Goal: Find specific page/section: Find specific page/section

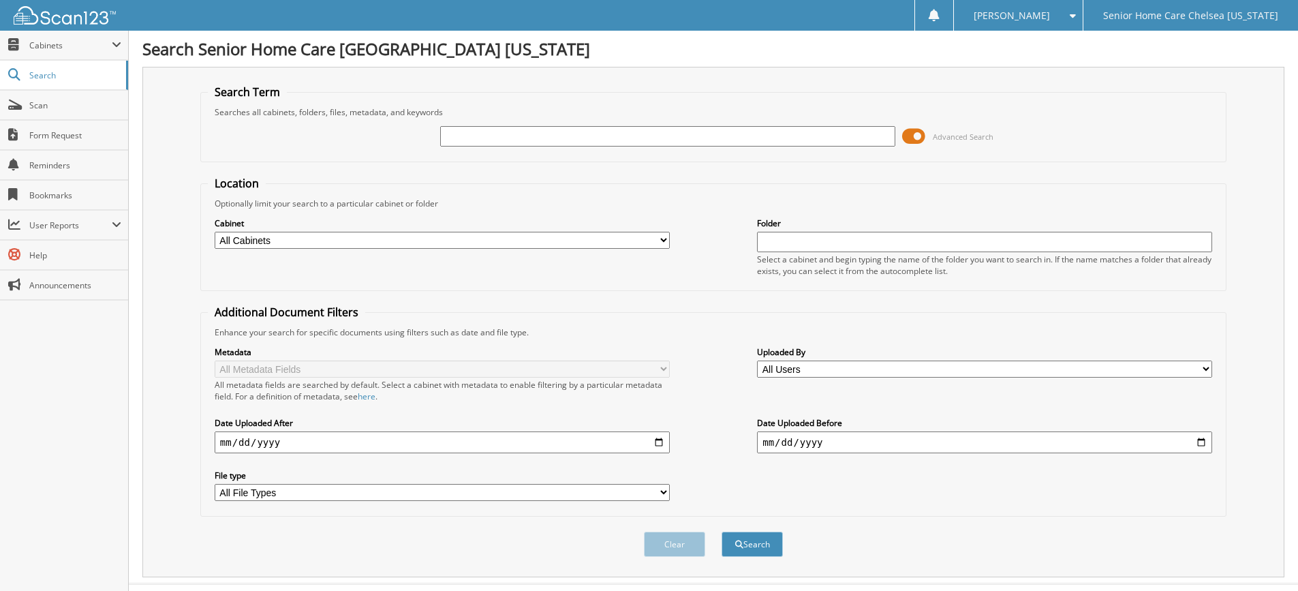
click at [497, 140] on input "text" at bounding box center [667, 136] width 455 height 20
type input "teresa"
click at [722, 532] on button "Search" at bounding box center [752, 544] width 61 height 25
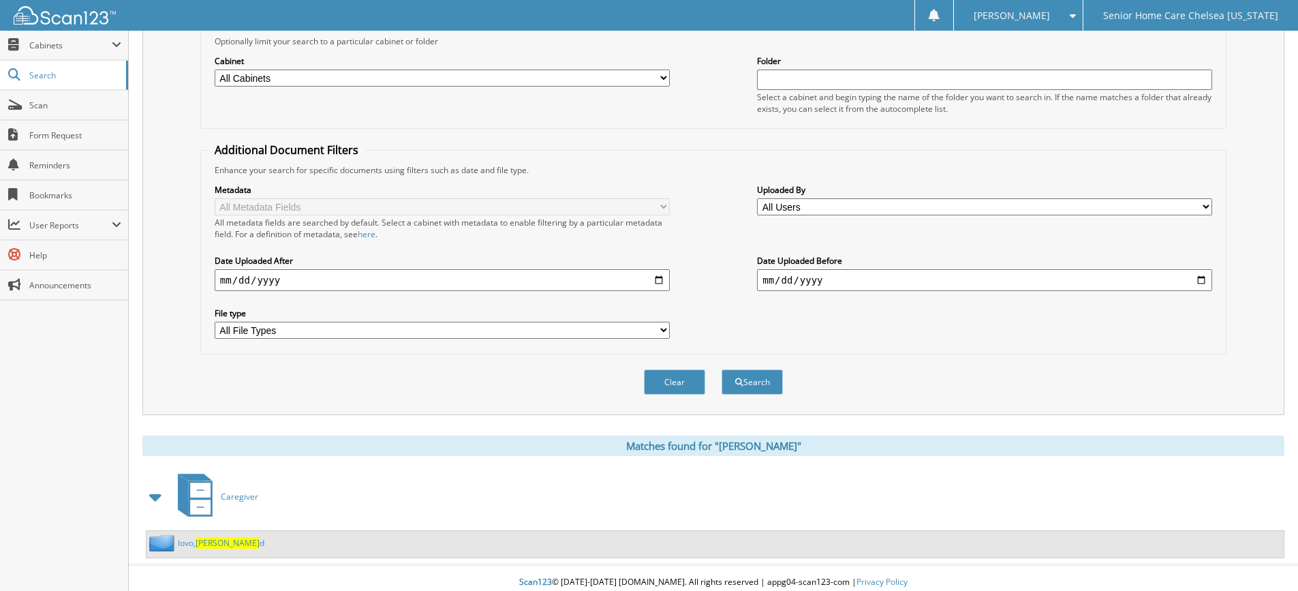
scroll to position [171, 0]
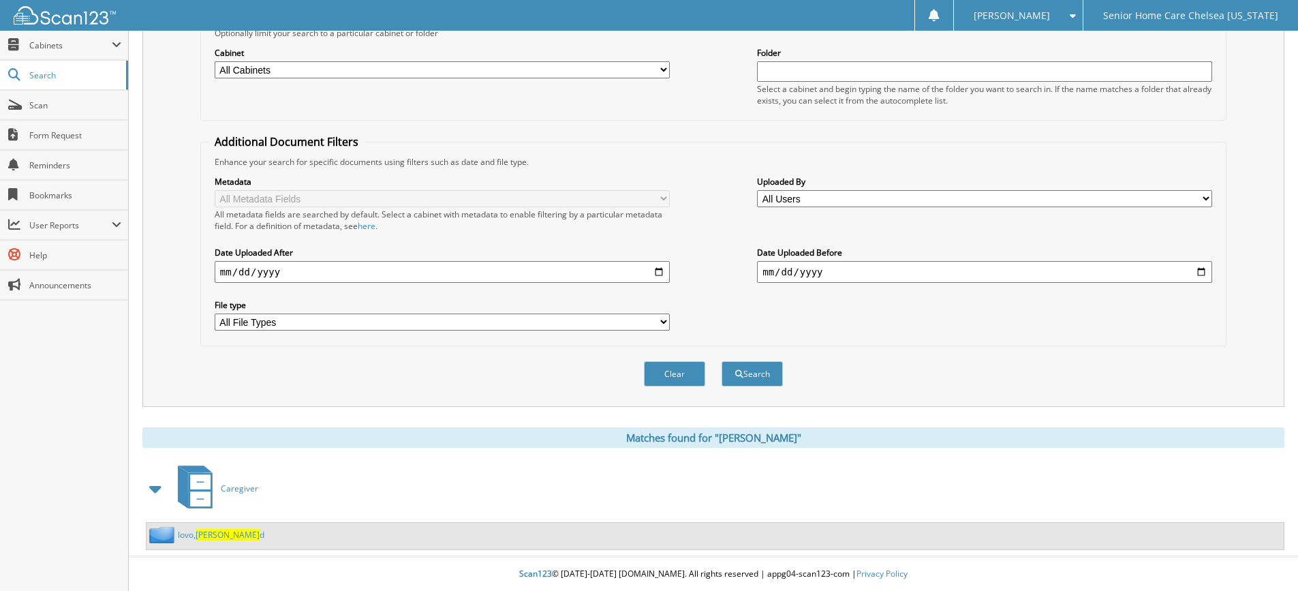
click at [205, 532] on span "teresa" at bounding box center [228, 535] width 64 height 12
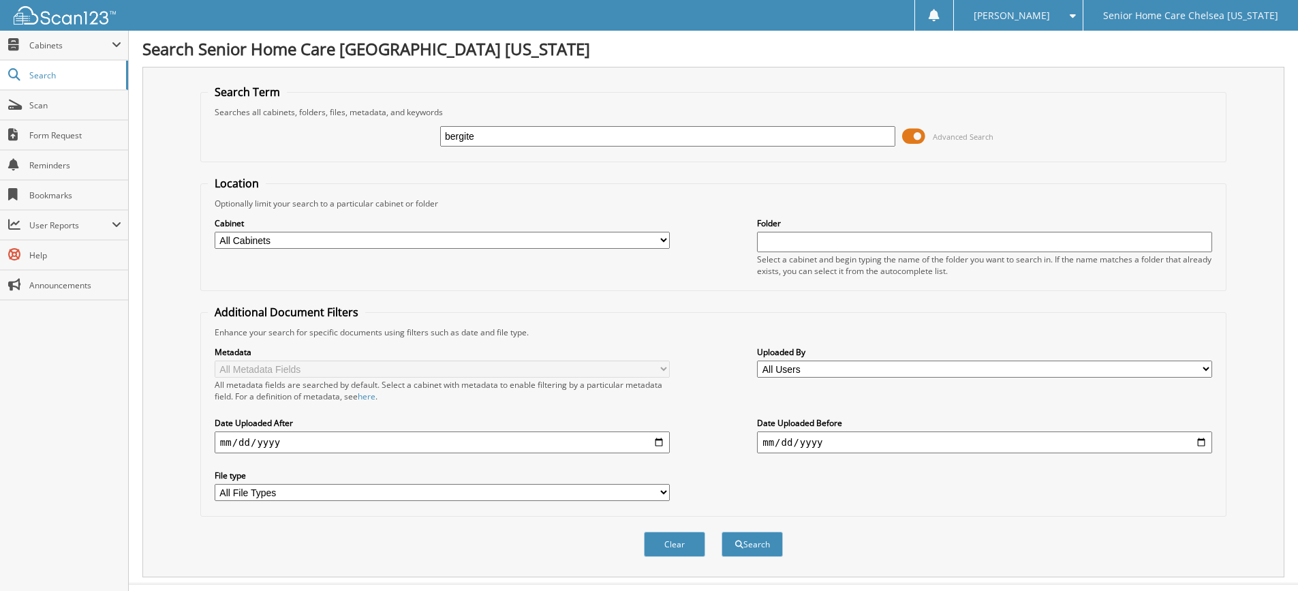
type input "bergite"
click at [722, 532] on button "Search" at bounding box center [752, 544] width 61 height 25
click at [702, 137] on input "bergite" at bounding box center [667, 136] width 455 height 20
type input "b"
type input "[PERSON_NAME]"
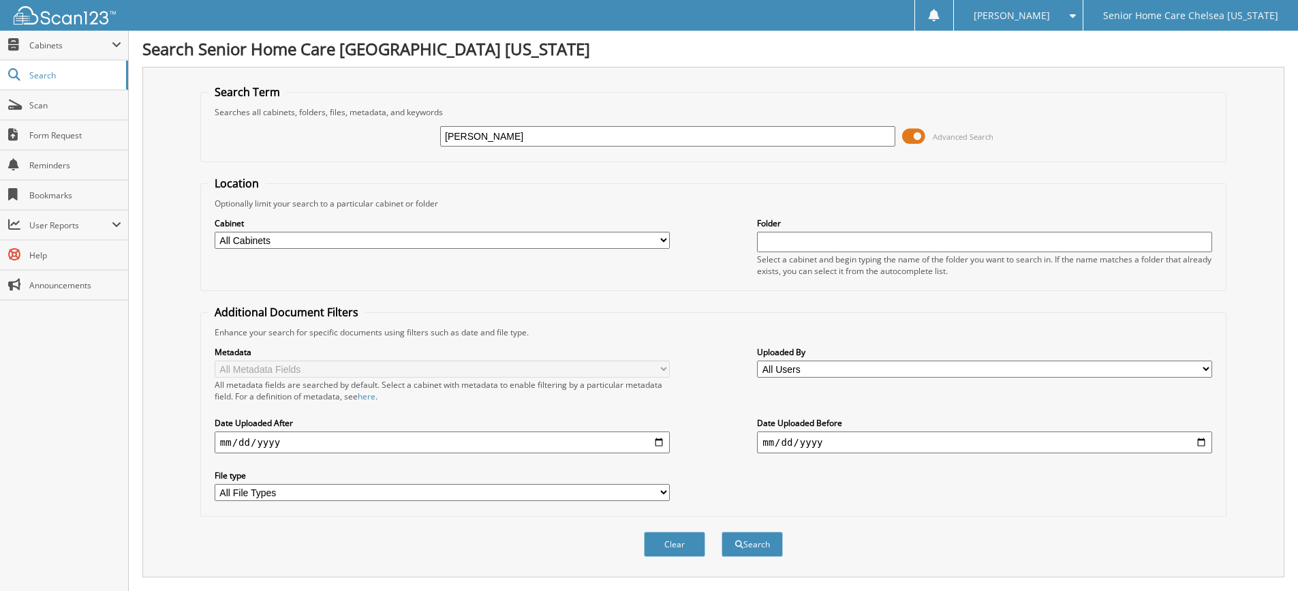
click at [722, 532] on button "Search" at bounding box center [752, 544] width 61 height 25
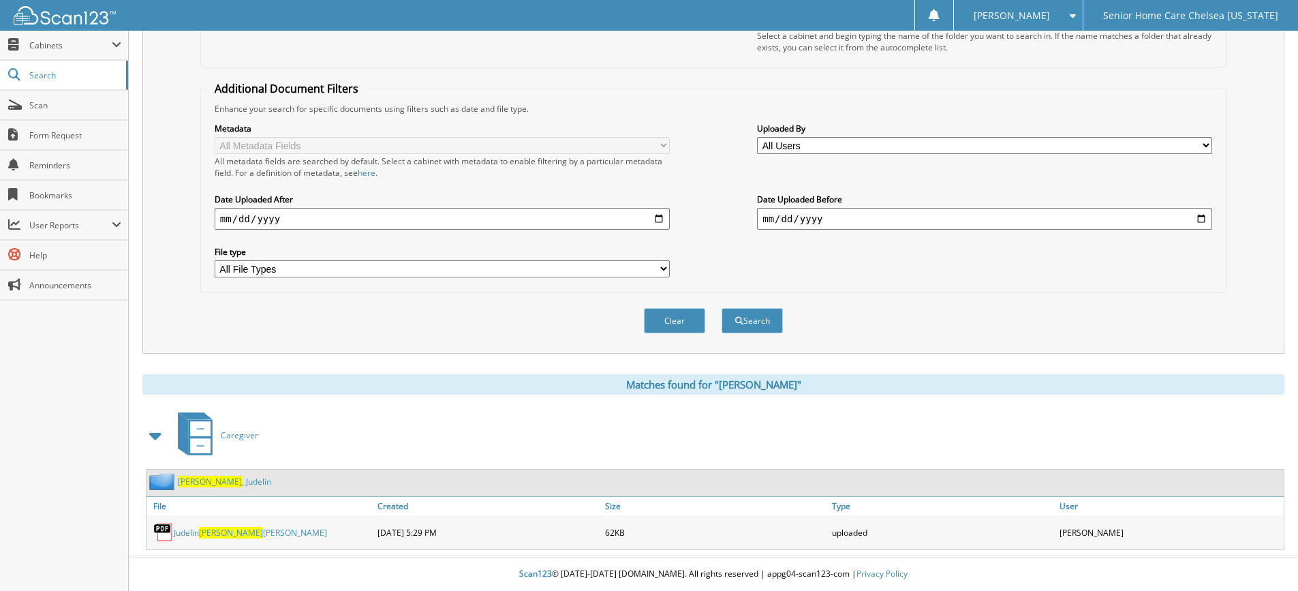
scroll to position [224, 0]
click at [211, 488] on div "Dorvil , Judelin" at bounding box center [209, 481] width 125 height 17
click at [211, 479] on link "Dorvil , Judelin" at bounding box center [224, 482] width 93 height 12
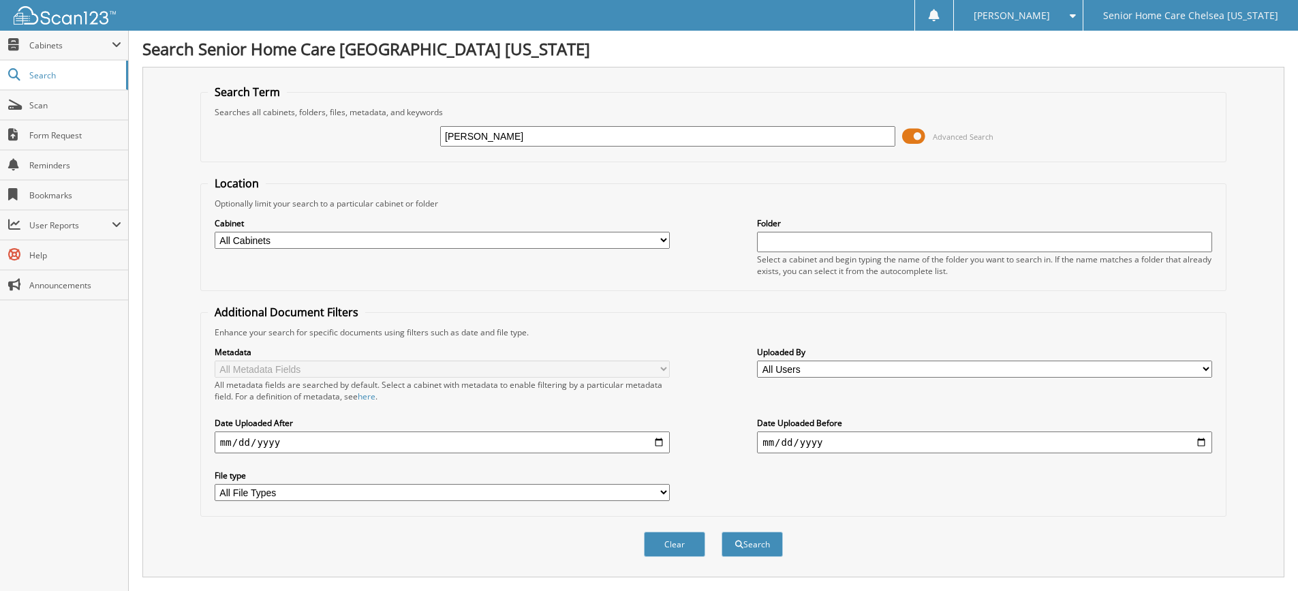
click at [538, 137] on input "dorvil" at bounding box center [667, 136] width 455 height 20
type input "d"
type input "bergite"
click at [722, 532] on button "Search" at bounding box center [752, 544] width 61 height 25
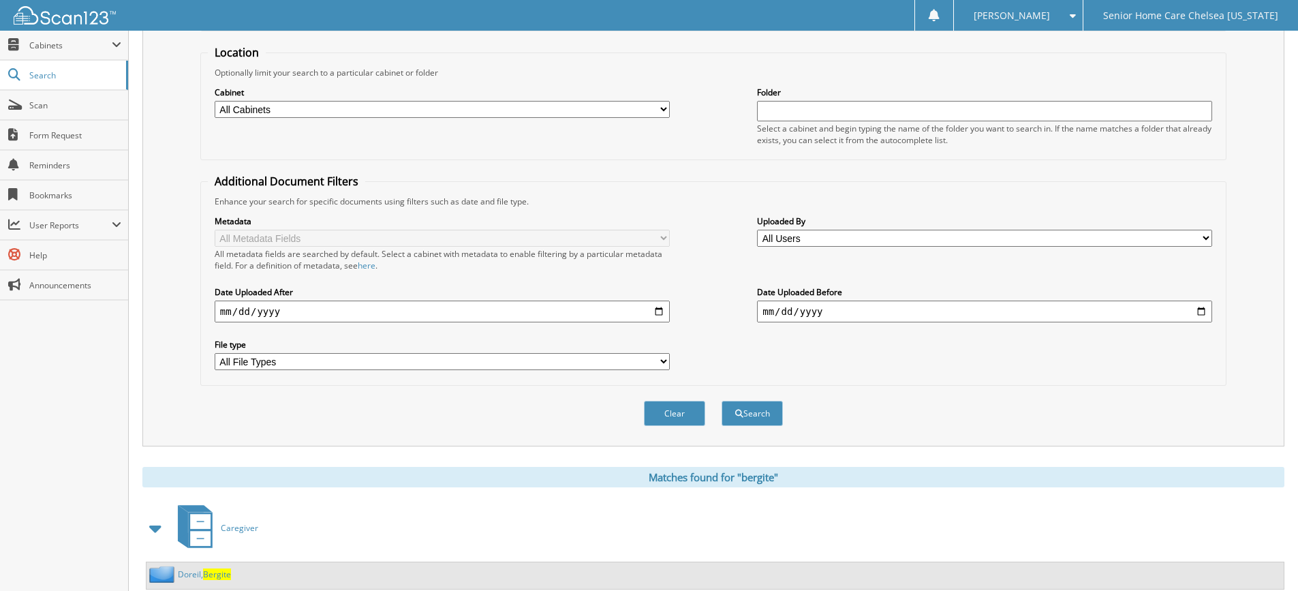
scroll to position [171, 0]
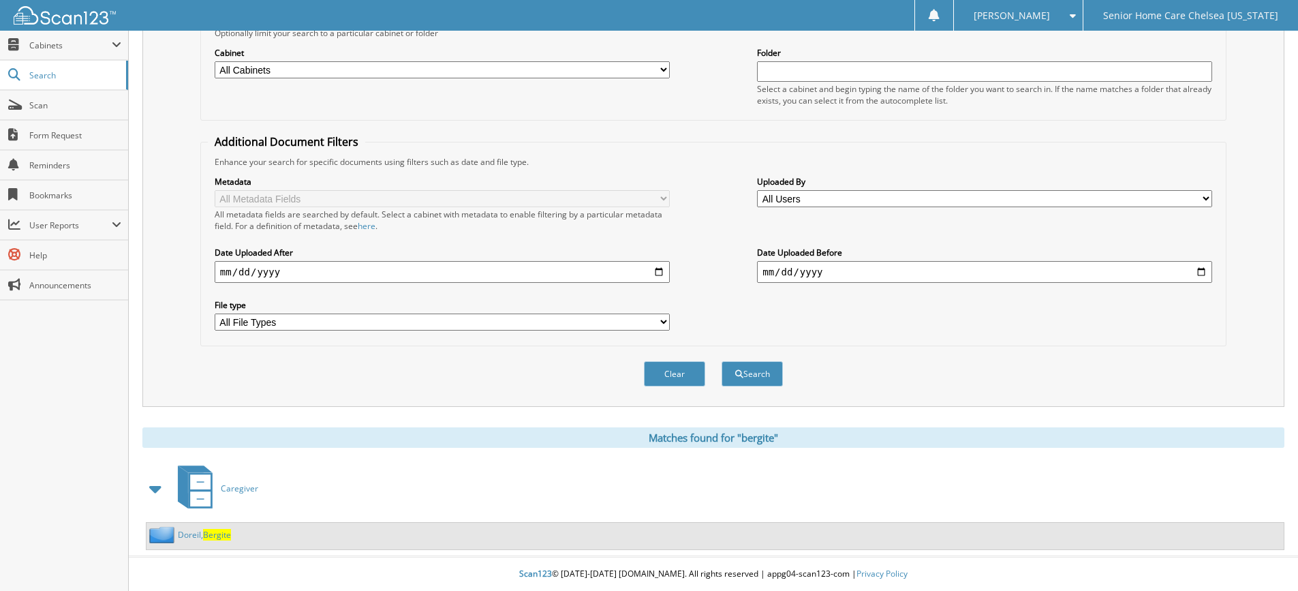
click at [194, 532] on link "Doreil, Bergite" at bounding box center [204, 535] width 53 height 12
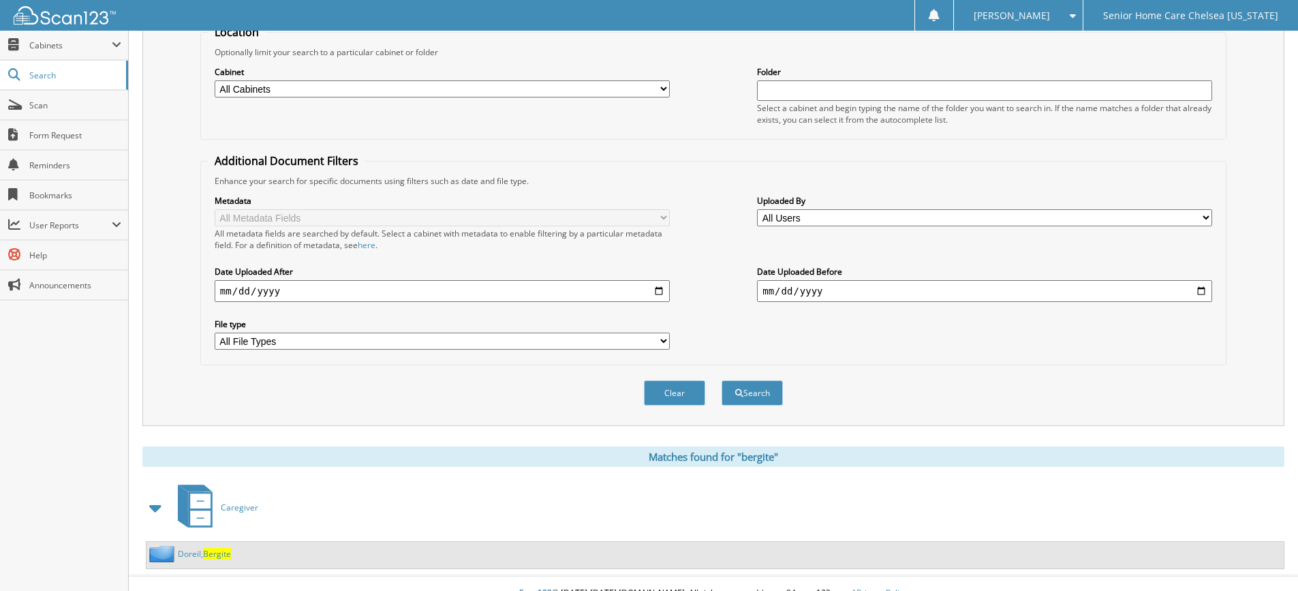
scroll to position [171, 0]
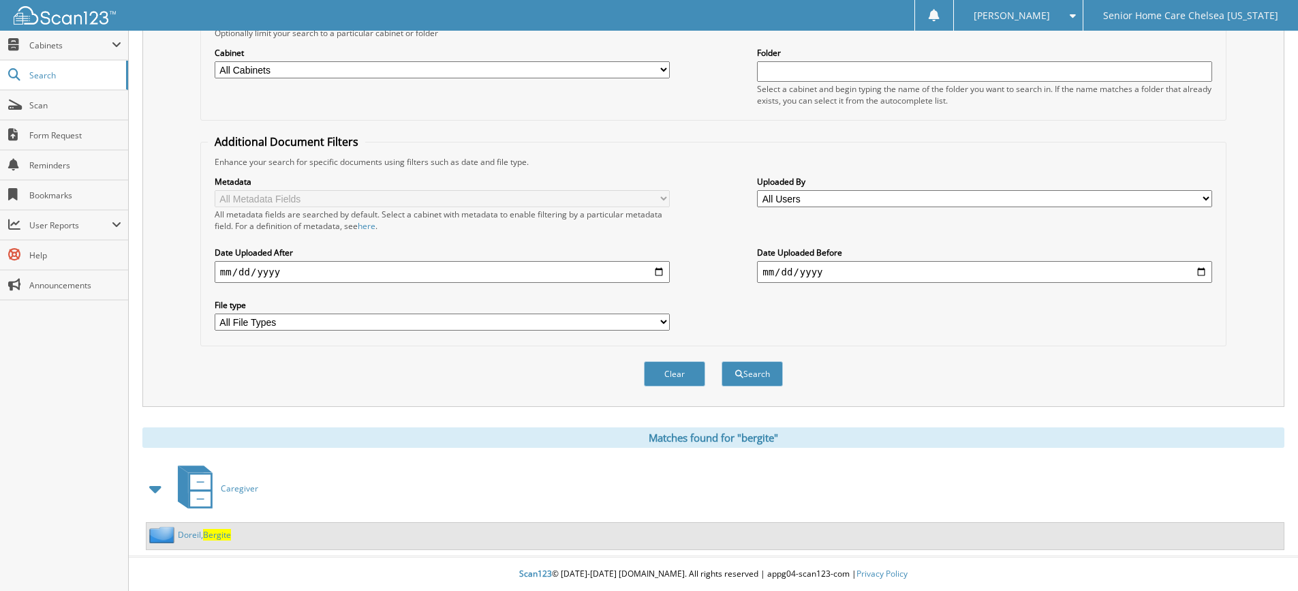
drag, startPoint x: 165, startPoint y: 535, endPoint x: 378, endPoint y: 542, distance: 212.7
click at [378, 542] on div "Doreil, Bergite" at bounding box center [715, 536] width 1137 height 27
click at [202, 528] on div "Doreil, Bergite" at bounding box center [189, 534] width 85 height 17
click at [202, 532] on link "Doreil, Bergite" at bounding box center [204, 535] width 53 height 12
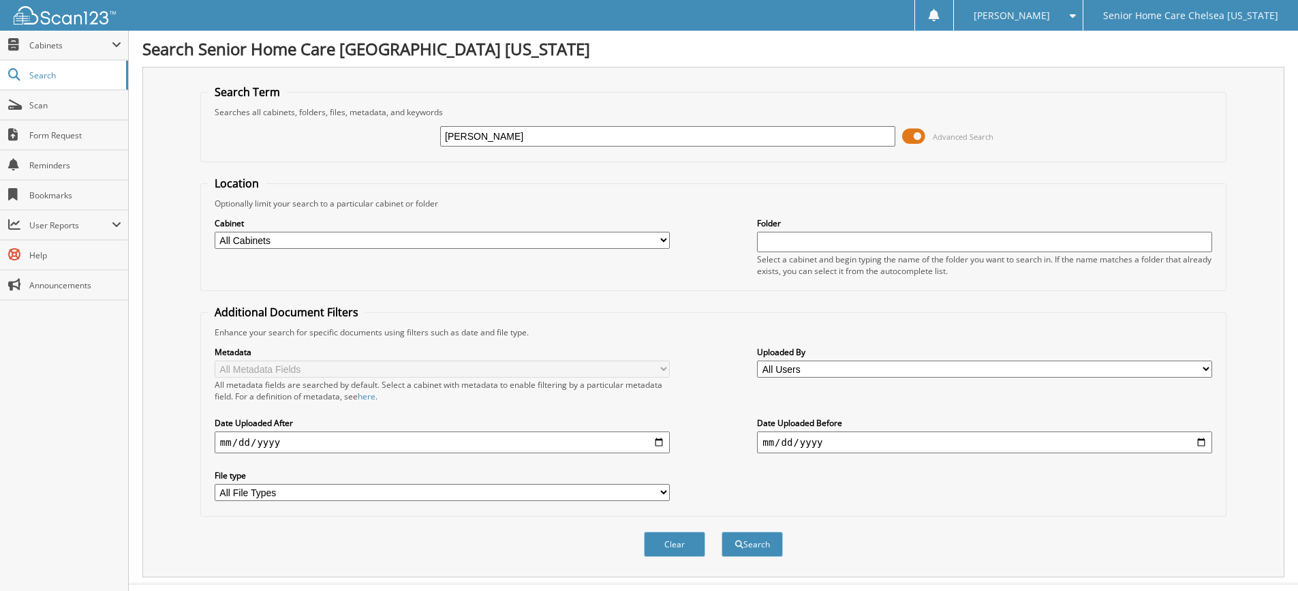
type input "mireya"
click at [722, 532] on button "Search" at bounding box center [752, 544] width 61 height 25
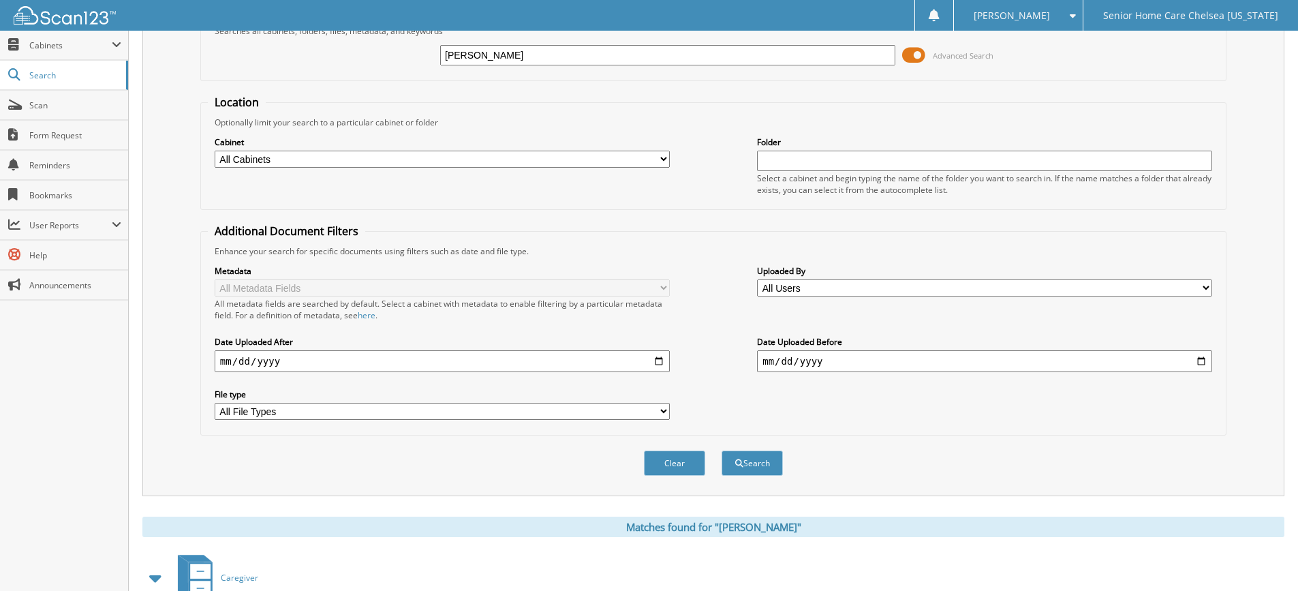
scroll to position [171, 0]
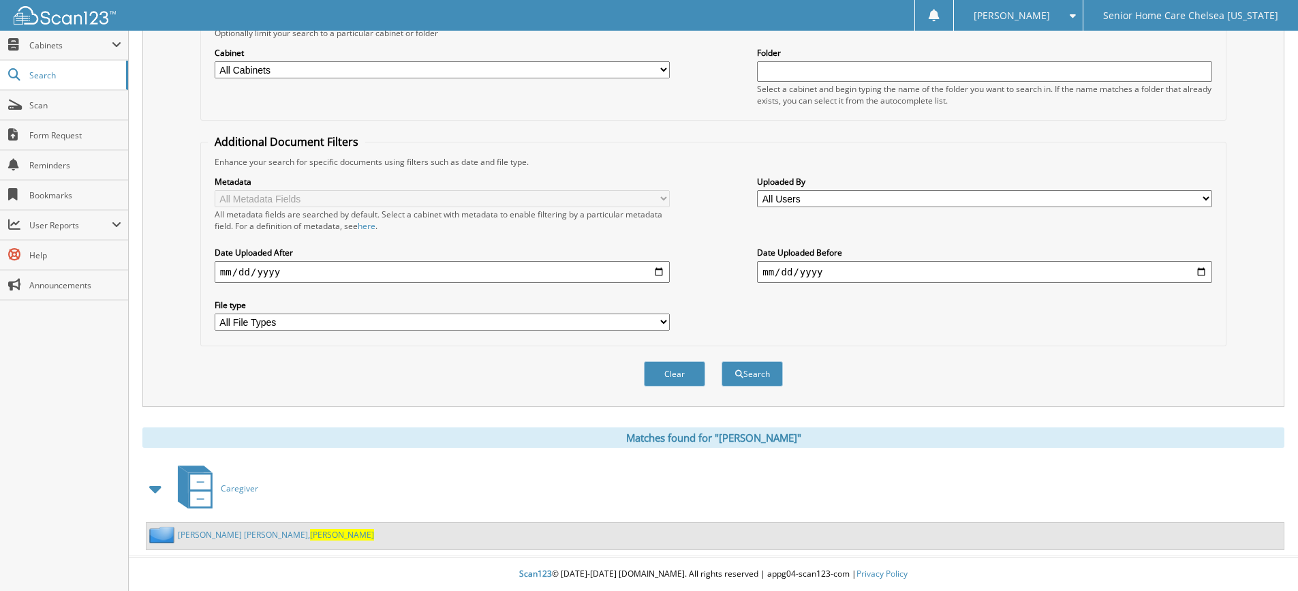
click at [220, 532] on link "Smith De Aguirre, Mireya" at bounding box center [276, 535] width 196 height 12
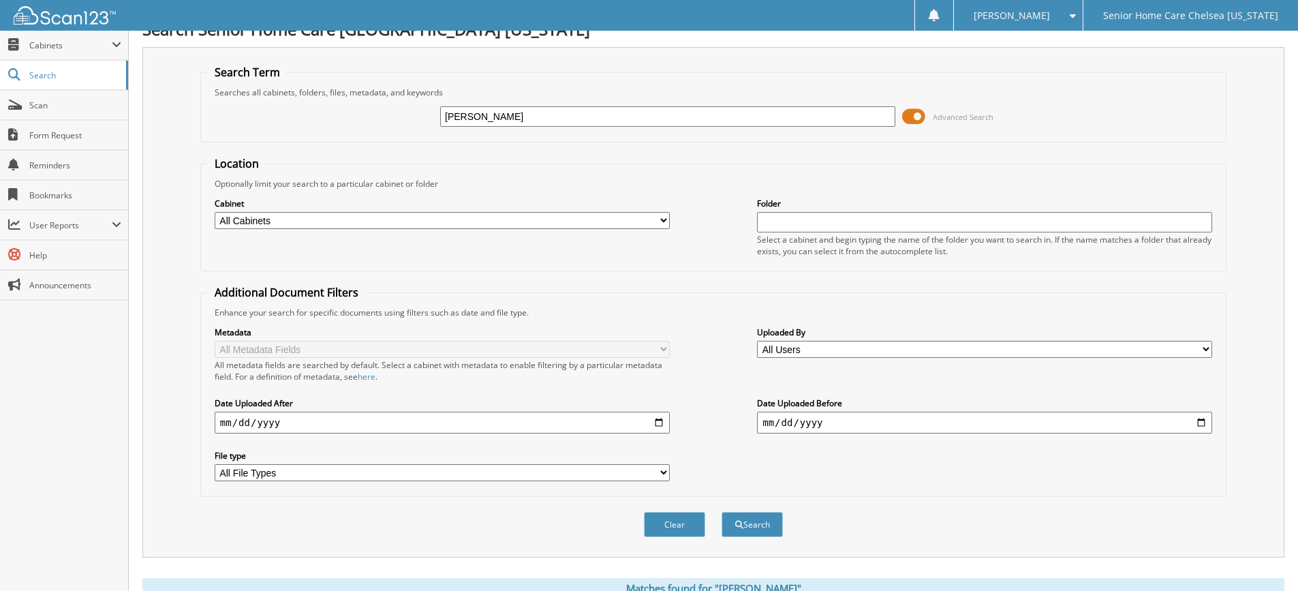
scroll to position [171, 0]
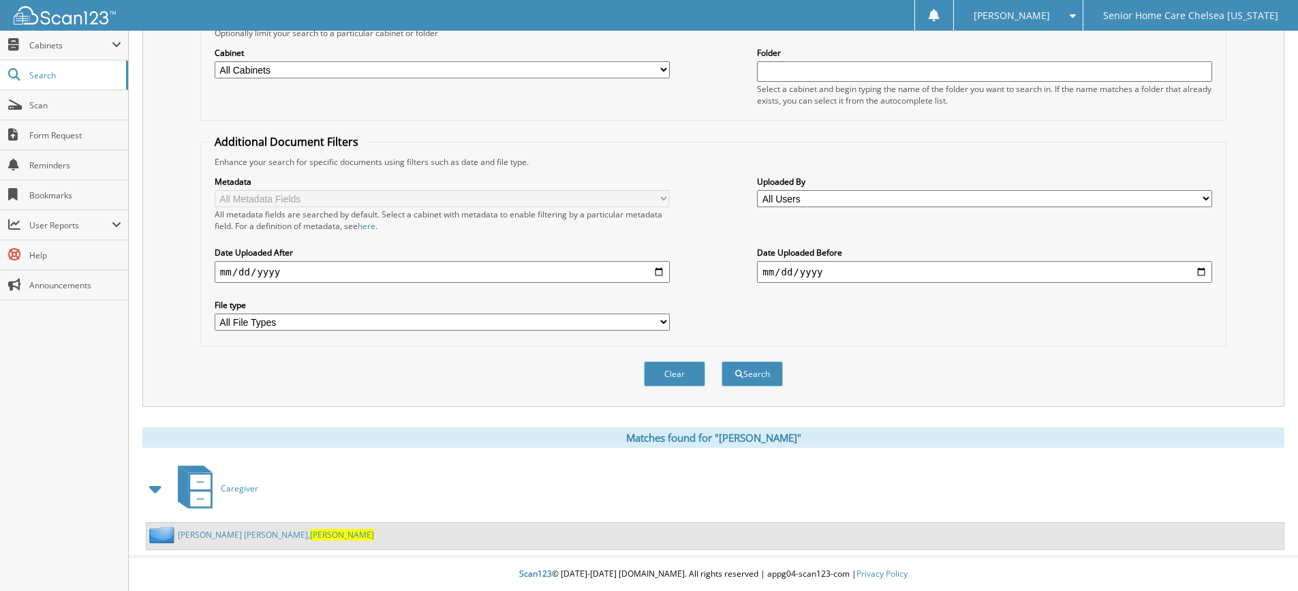
click at [209, 532] on link "[PERSON_NAME] [PERSON_NAME]" at bounding box center [276, 535] width 196 height 12
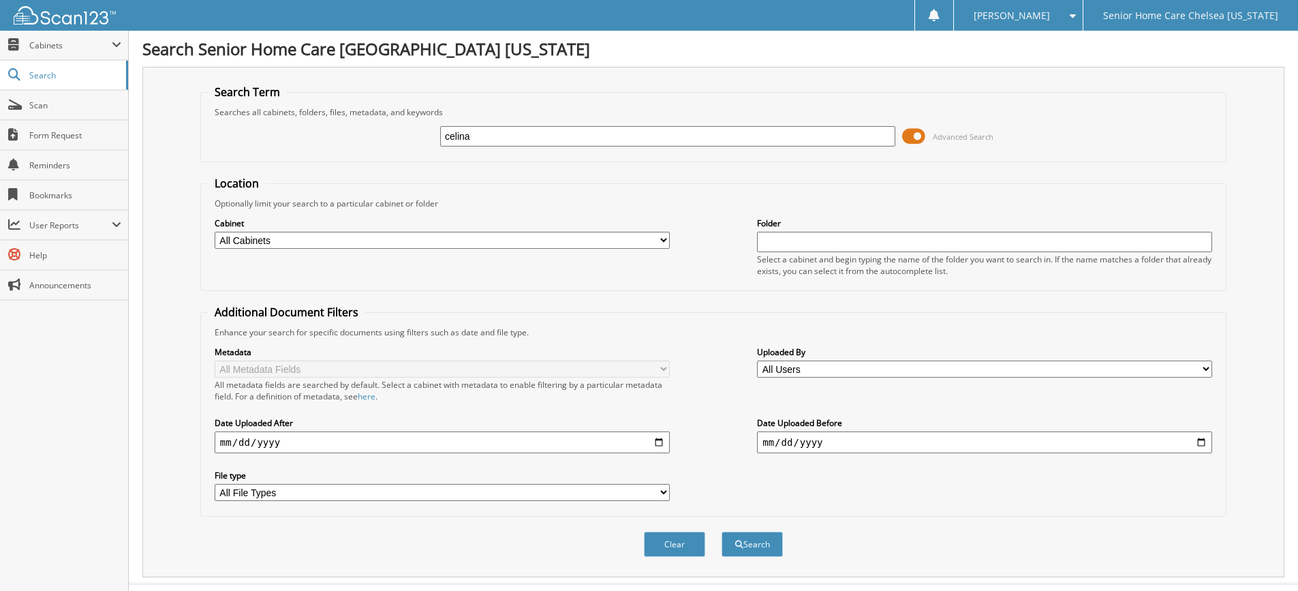
type input "celina"
click at [722, 532] on button "Search" at bounding box center [752, 544] width 61 height 25
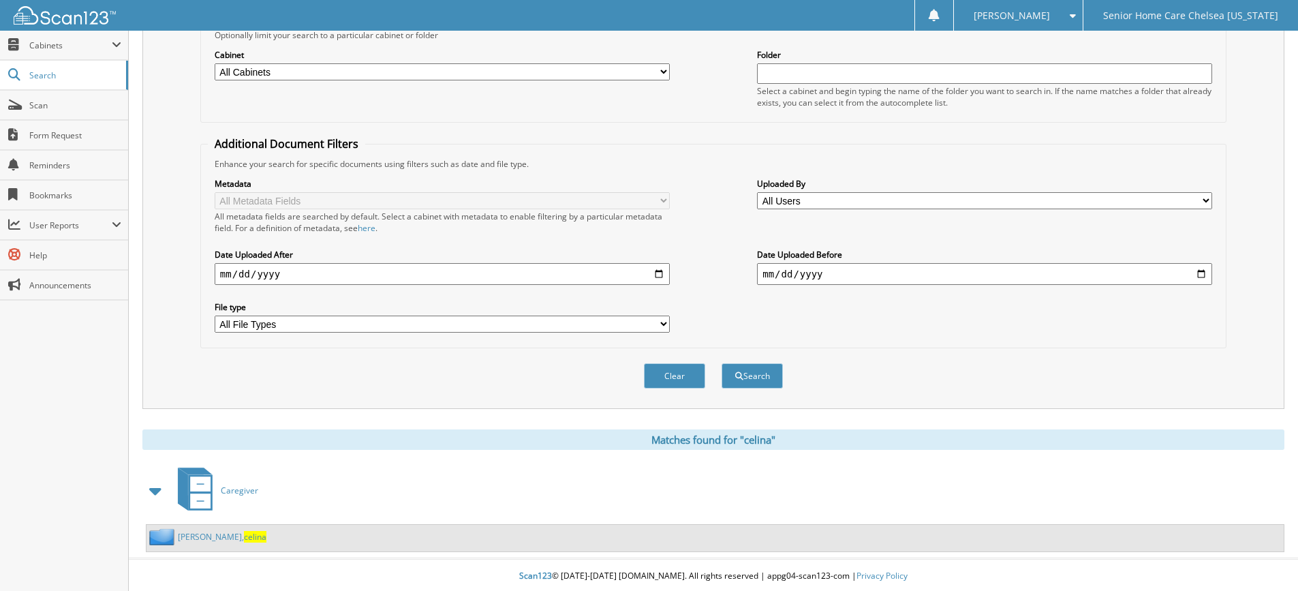
scroll to position [171, 0]
click at [194, 535] on link "[PERSON_NAME]" at bounding box center [222, 535] width 89 height 12
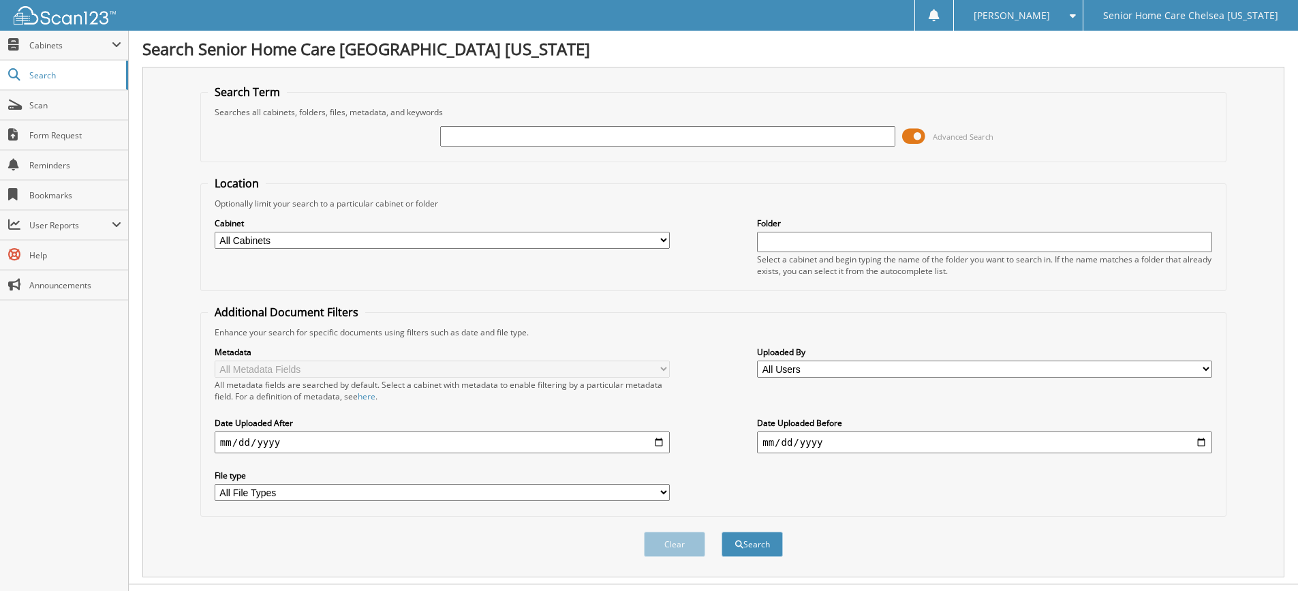
click at [662, 133] on input "text" at bounding box center [667, 136] width 455 height 20
type input "[PERSON_NAME]"
click at [722, 532] on button "Search" at bounding box center [752, 544] width 61 height 25
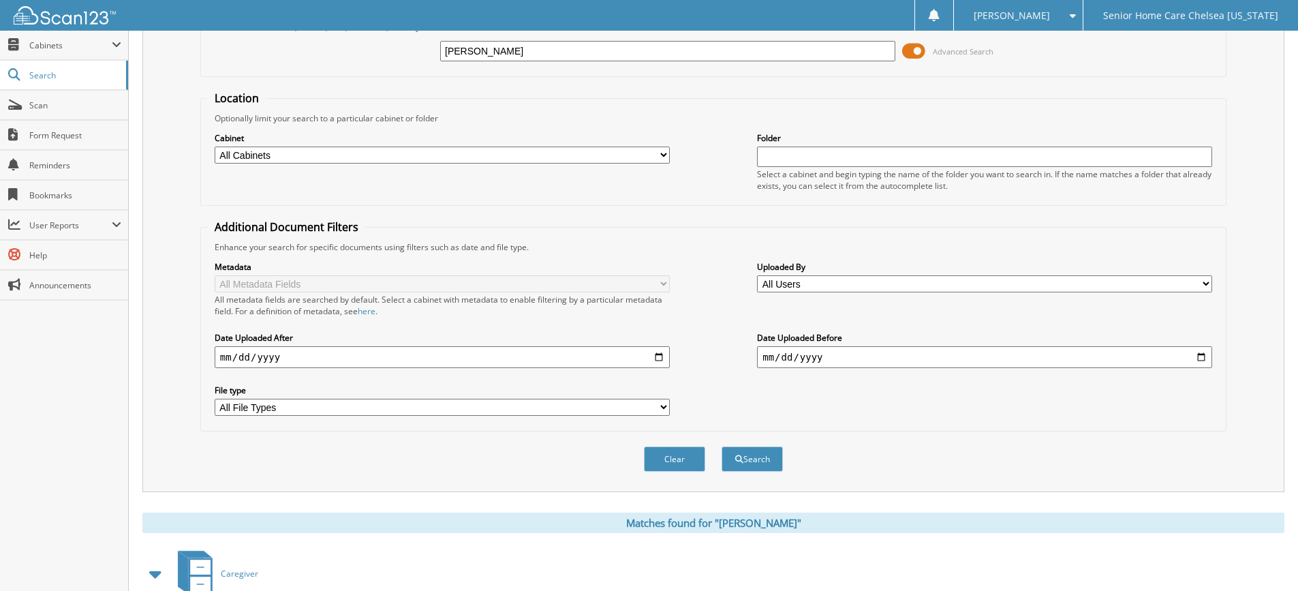
scroll to position [171, 0]
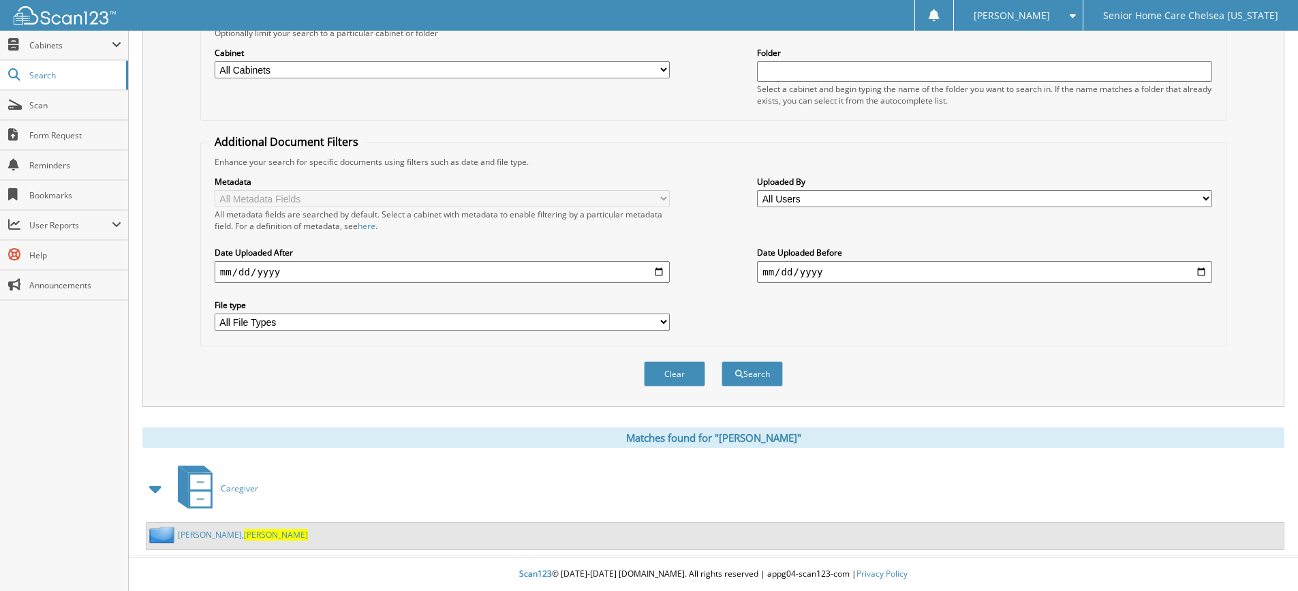
click at [212, 534] on link "Rodriguez Avila, Lucy" at bounding box center [243, 535] width 130 height 12
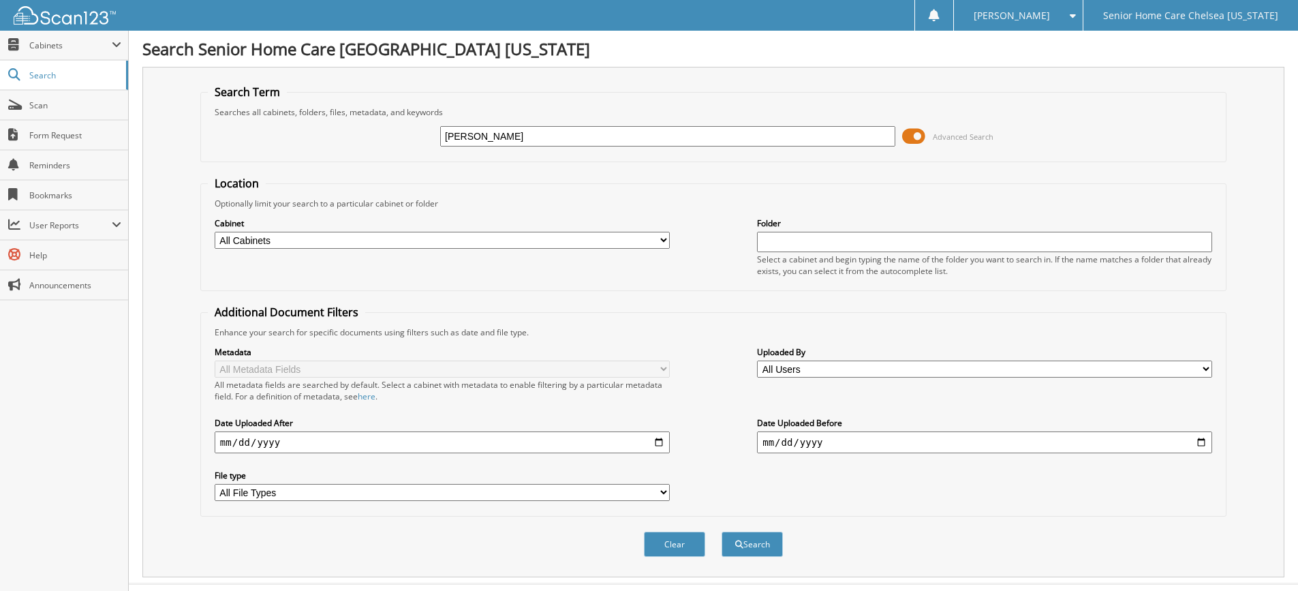
type input "tilus"
click at [722, 532] on button "Search" at bounding box center [752, 544] width 61 height 25
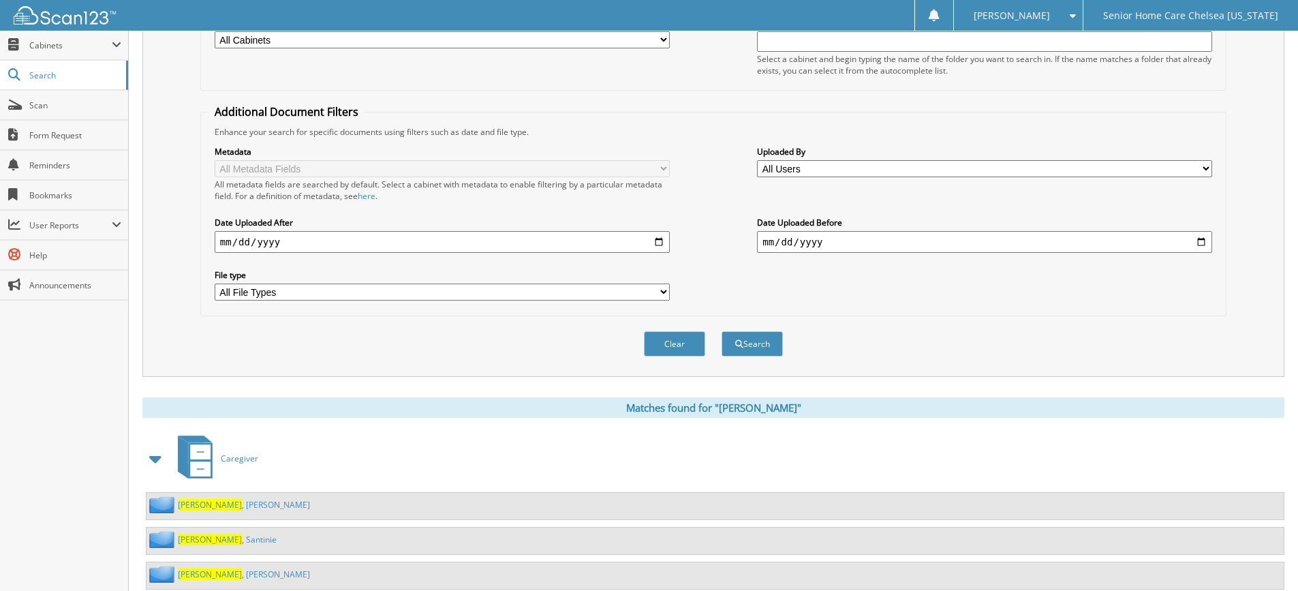
scroll to position [241, 0]
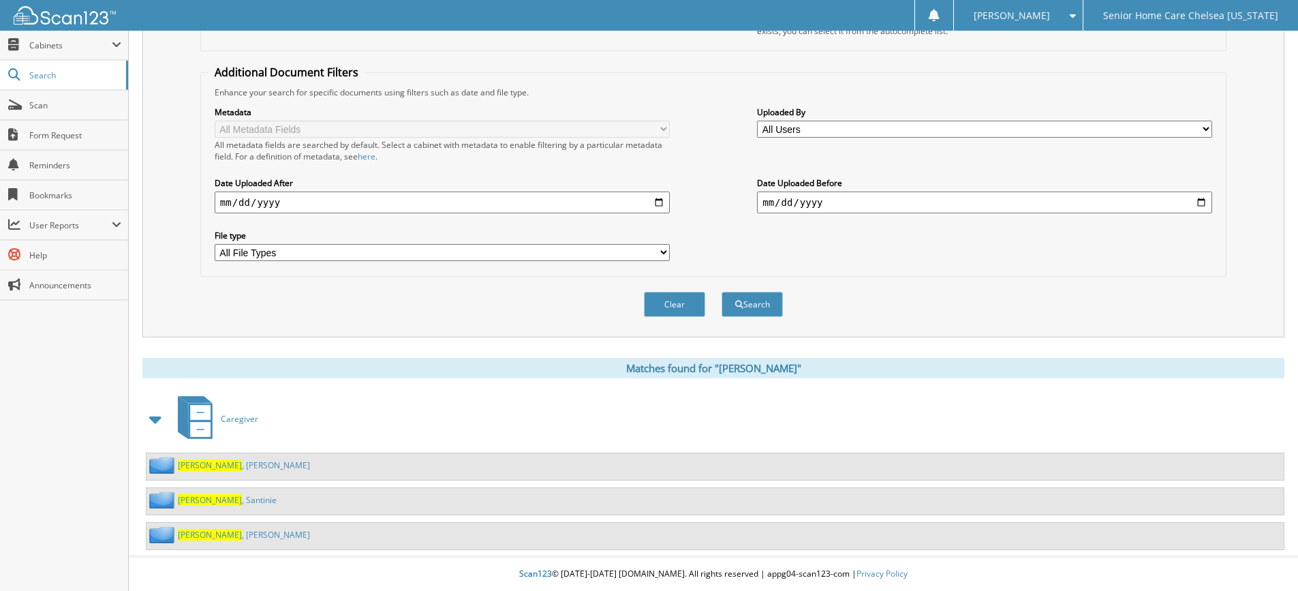
click at [219, 501] on link "Tilus , Santinie" at bounding box center [227, 500] width 99 height 12
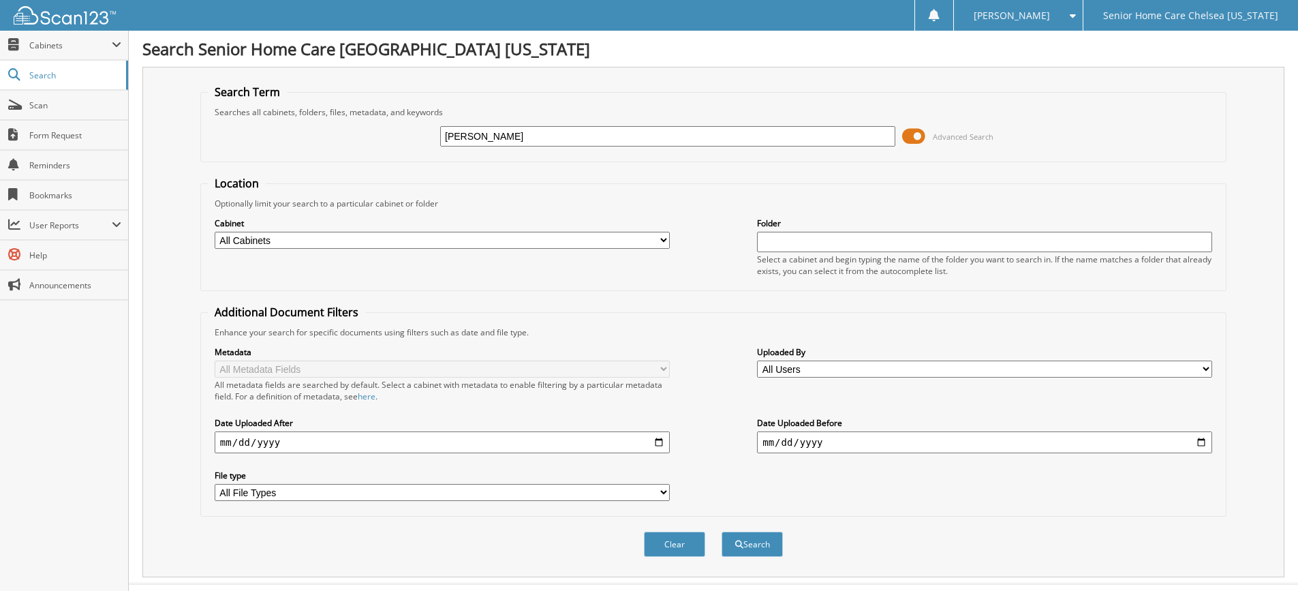
type input "nelly"
click at [754, 547] on button "Search" at bounding box center [752, 544] width 61 height 25
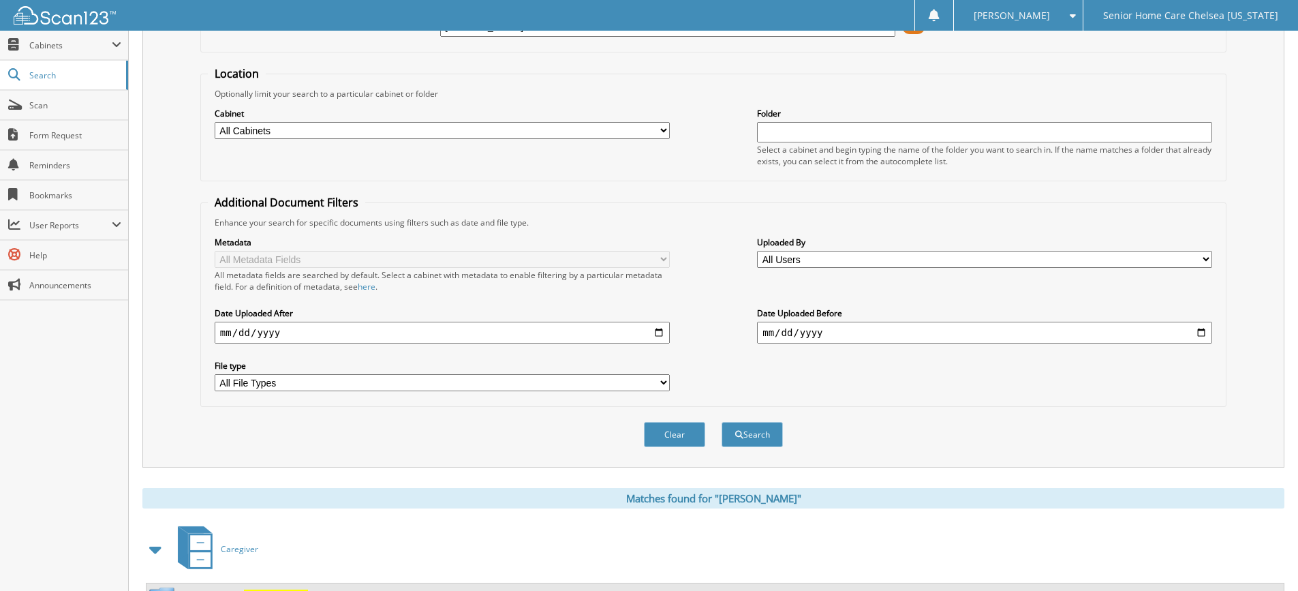
scroll to position [171, 0]
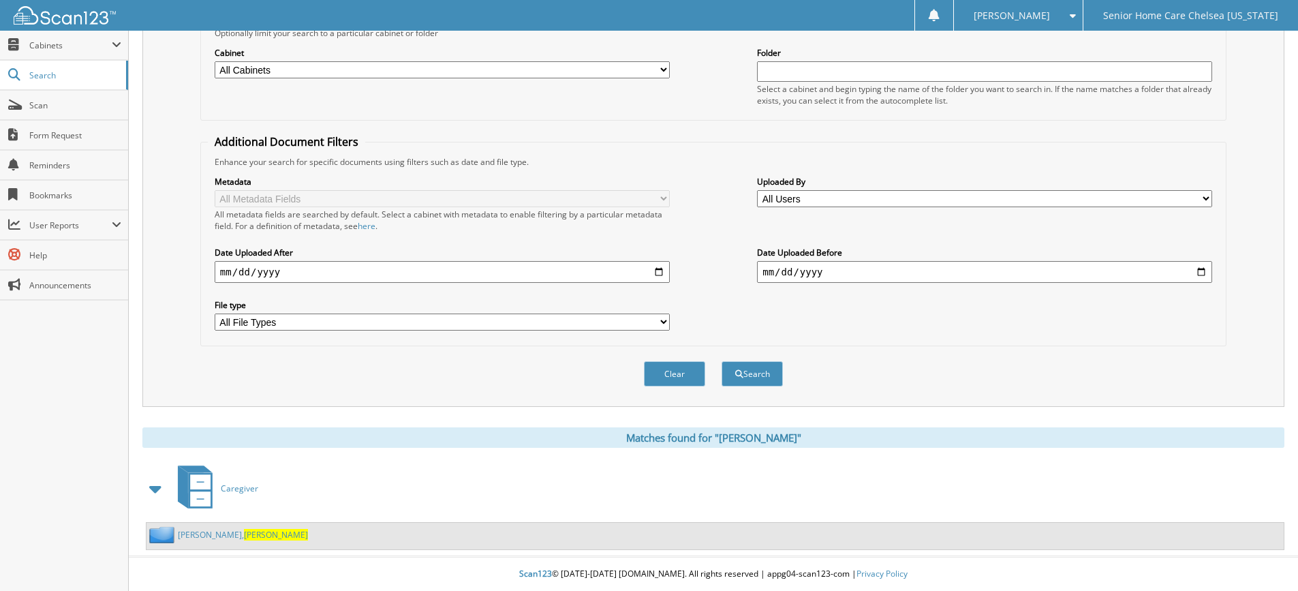
click at [206, 540] on link "[PERSON_NAME]" at bounding box center [243, 535] width 130 height 12
